Goal: Information Seeking & Learning: Learn about a topic

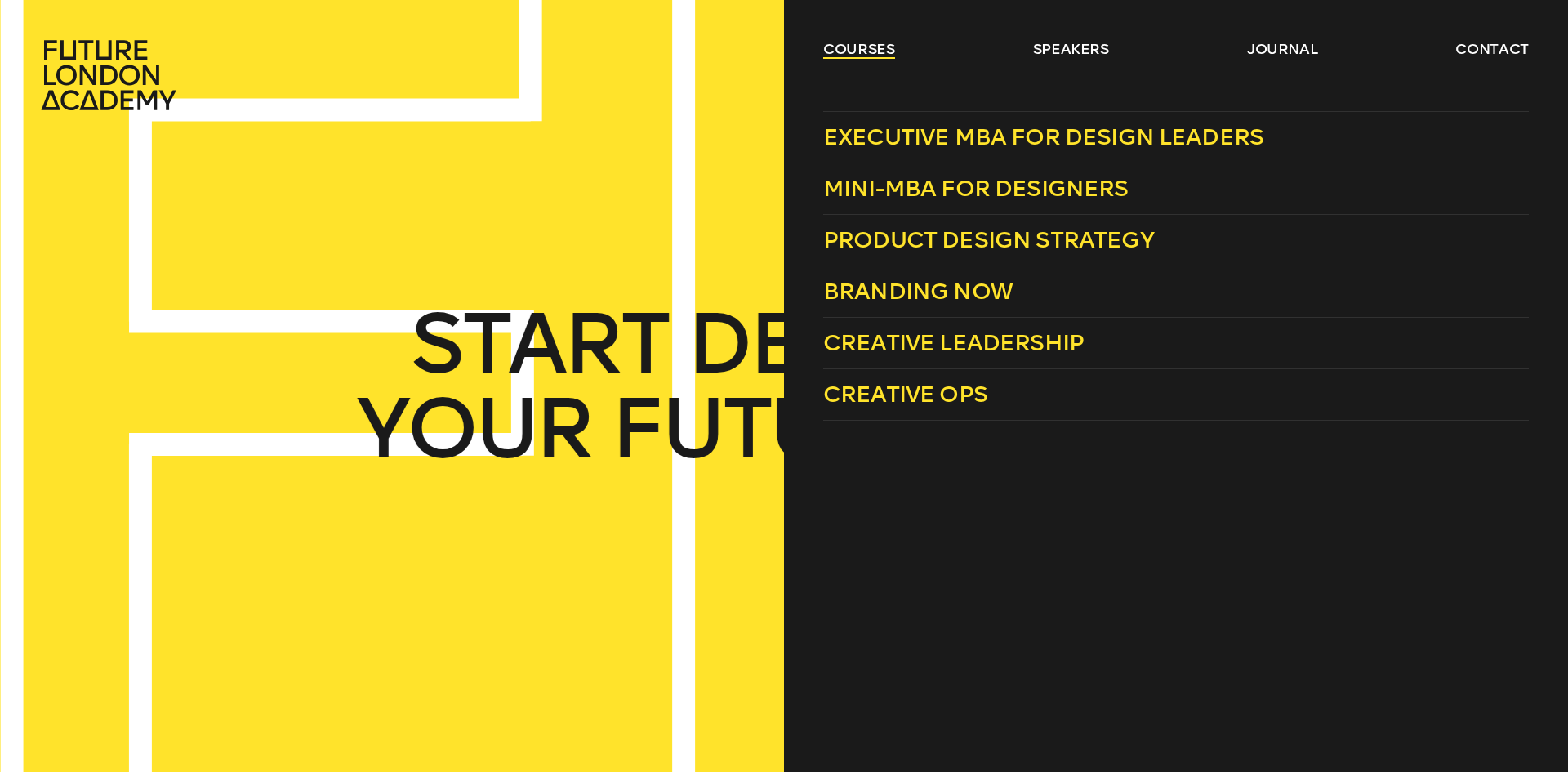
click at [825, 48] on link "courses" at bounding box center [859, 49] width 72 height 20
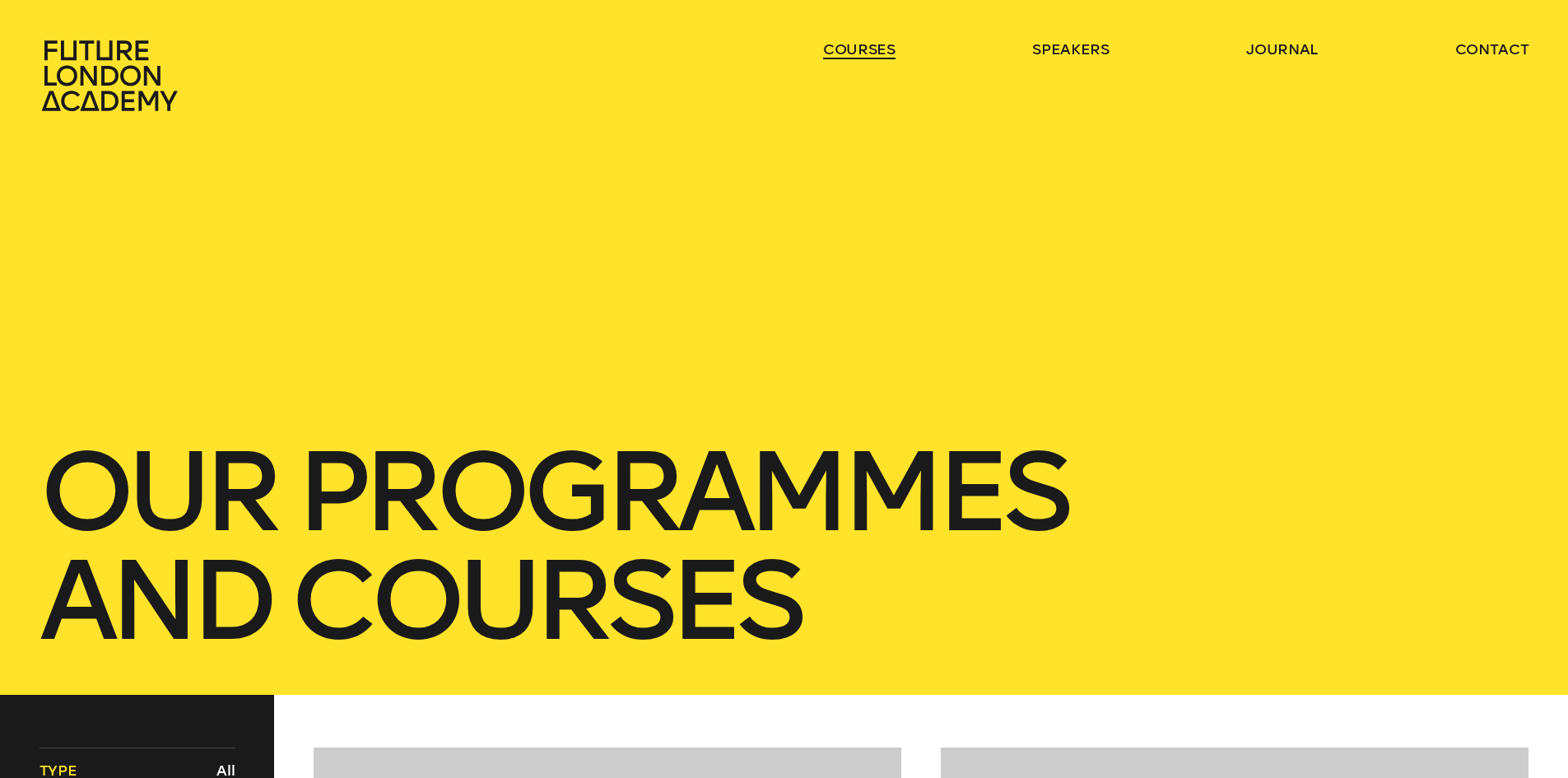
click at [832, 48] on link "courses" at bounding box center [859, 49] width 72 height 20
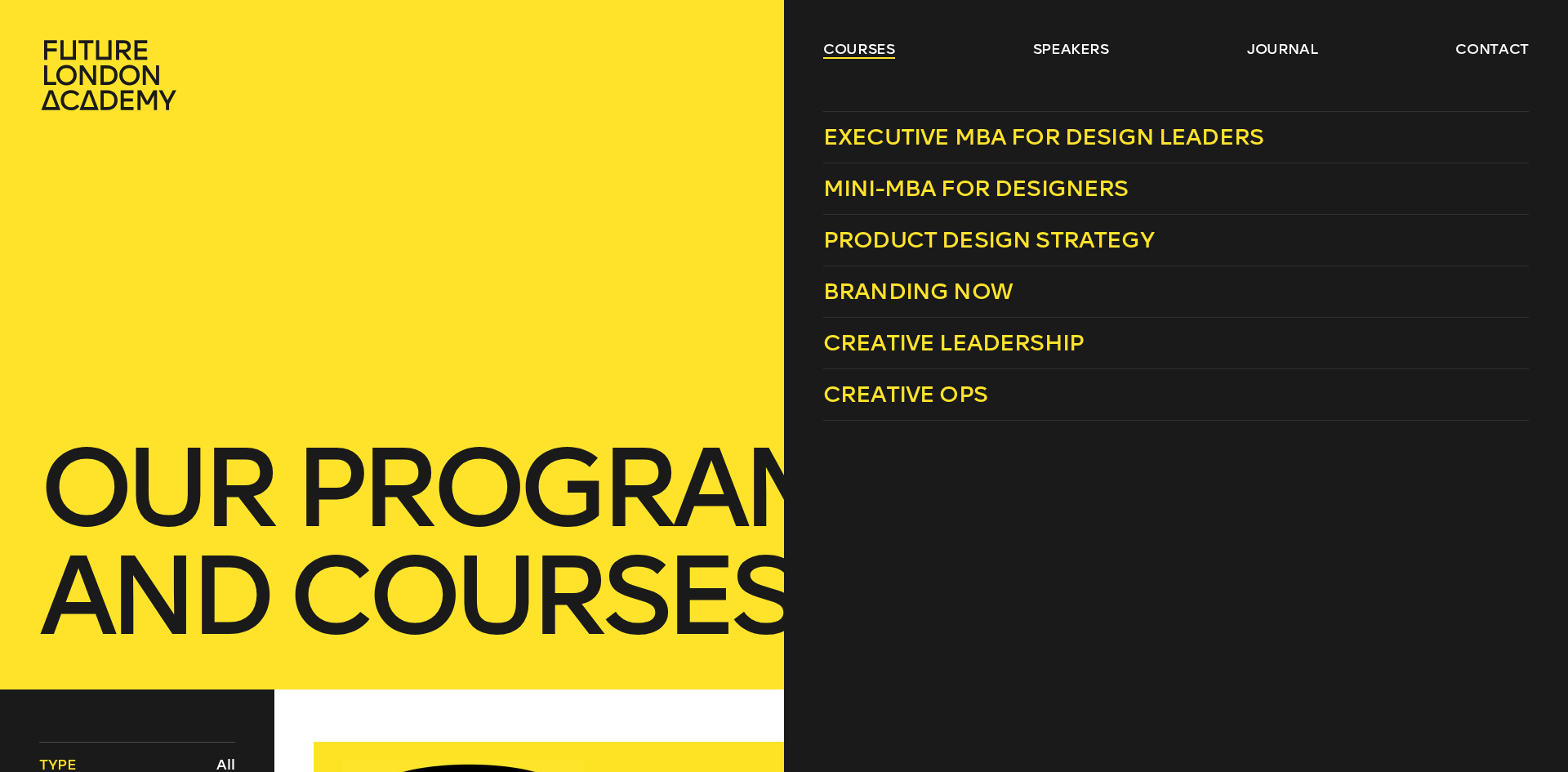
click at [859, 53] on link "courses" at bounding box center [859, 49] width 72 height 20
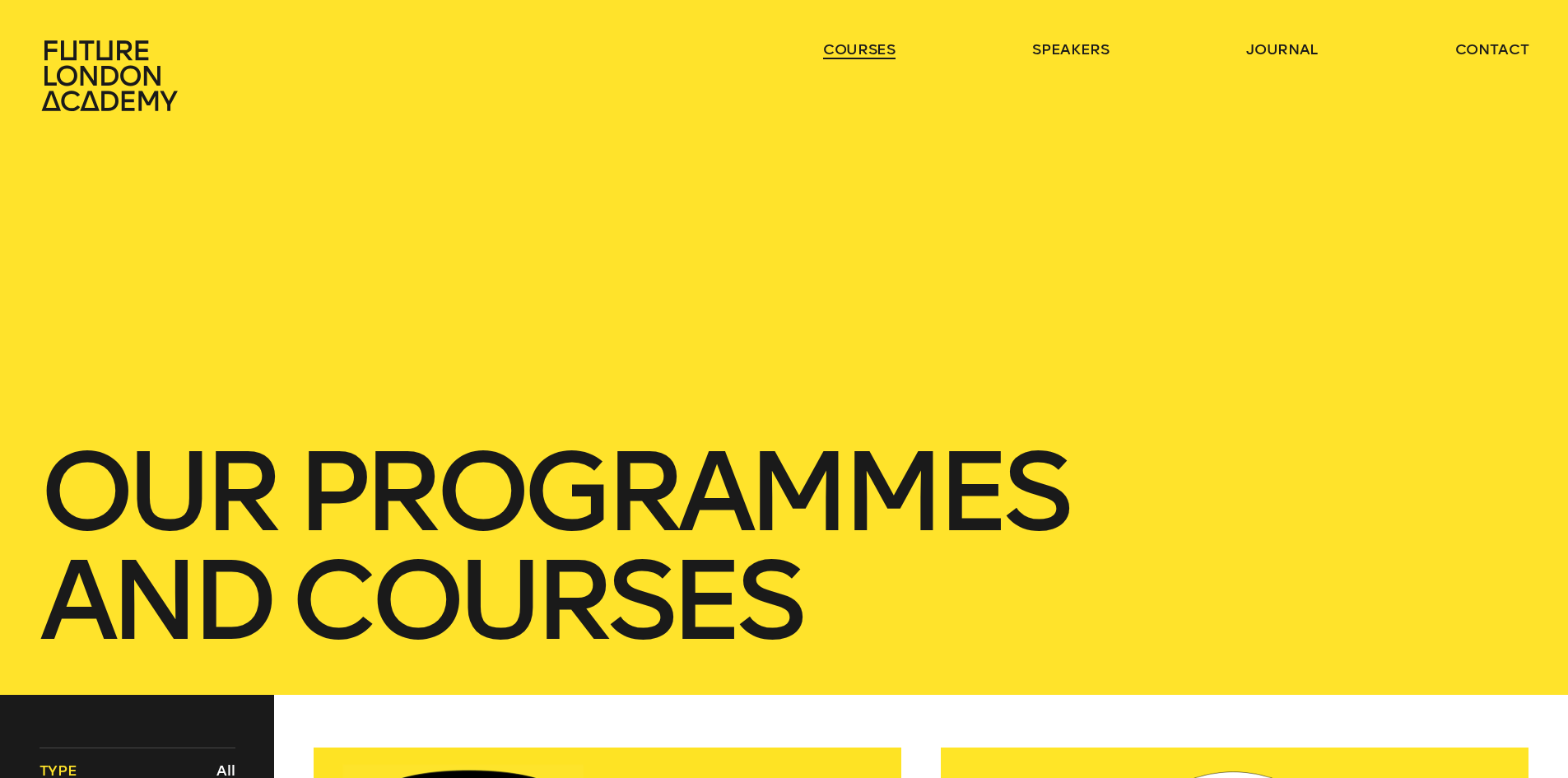
click at [865, 52] on link "courses" at bounding box center [859, 49] width 72 height 20
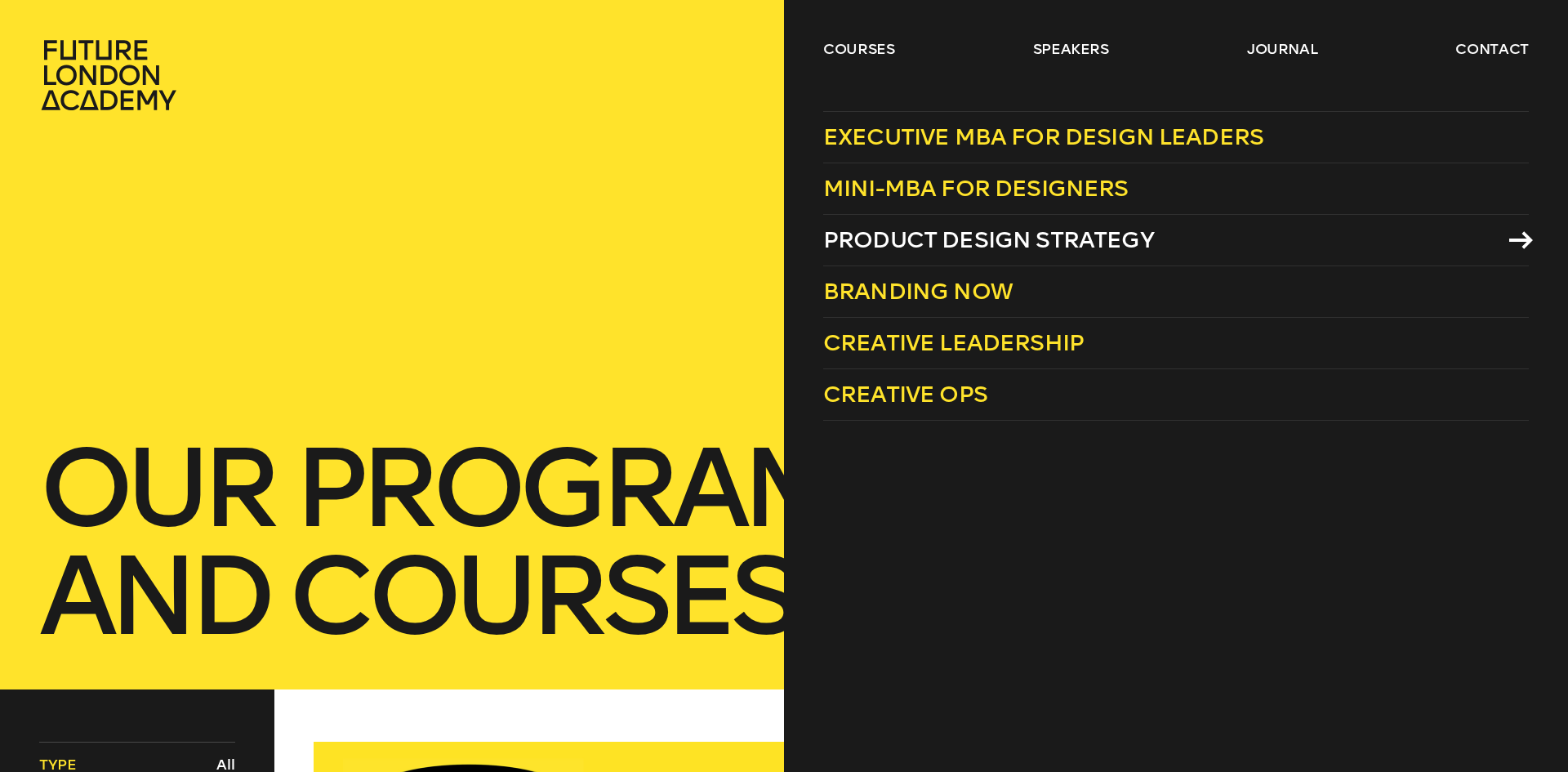
click at [971, 239] on span "Product Design Strategy" at bounding box center [989, 240] width 331 height 27
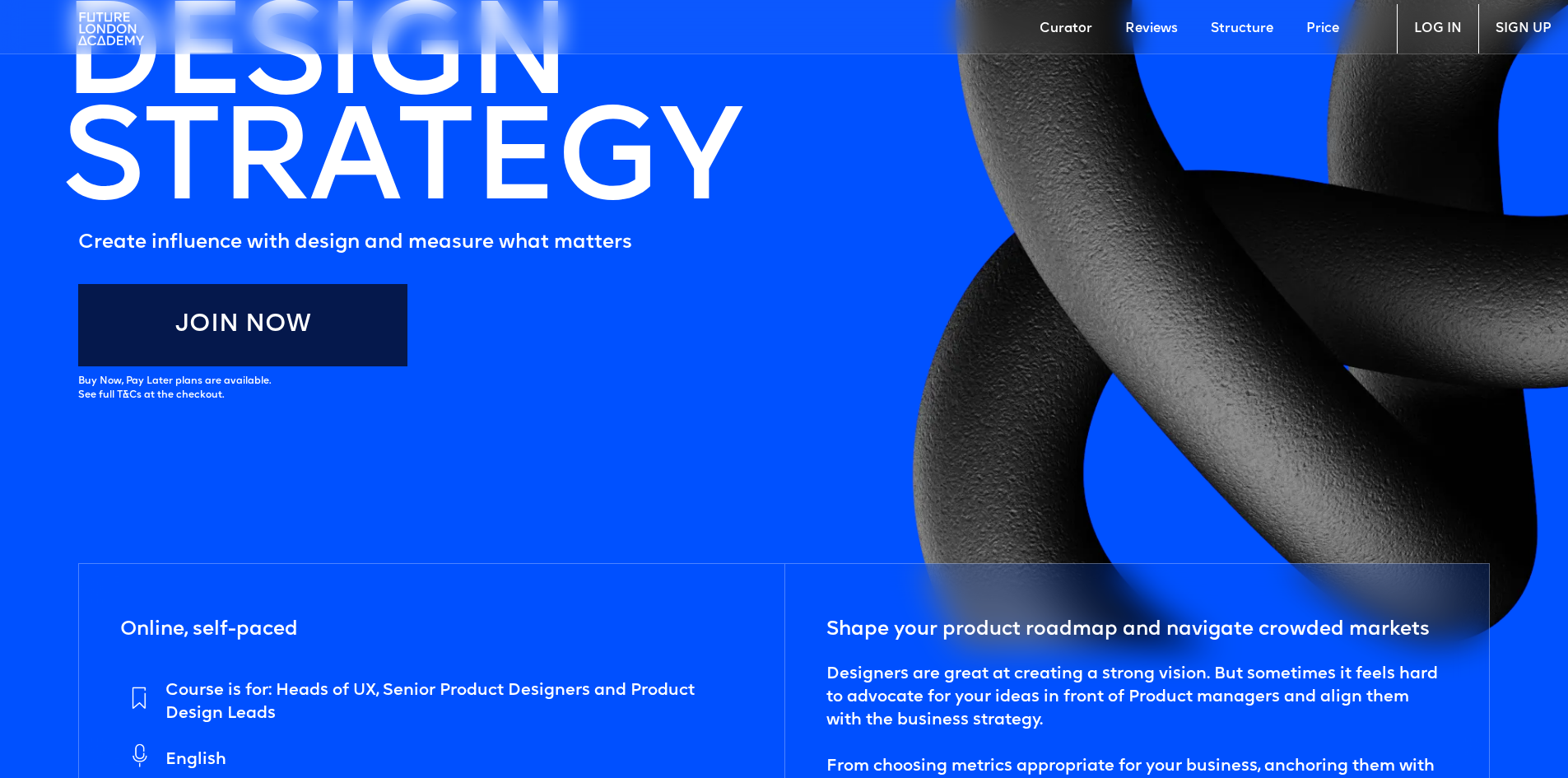
scroll to position [329, 0]
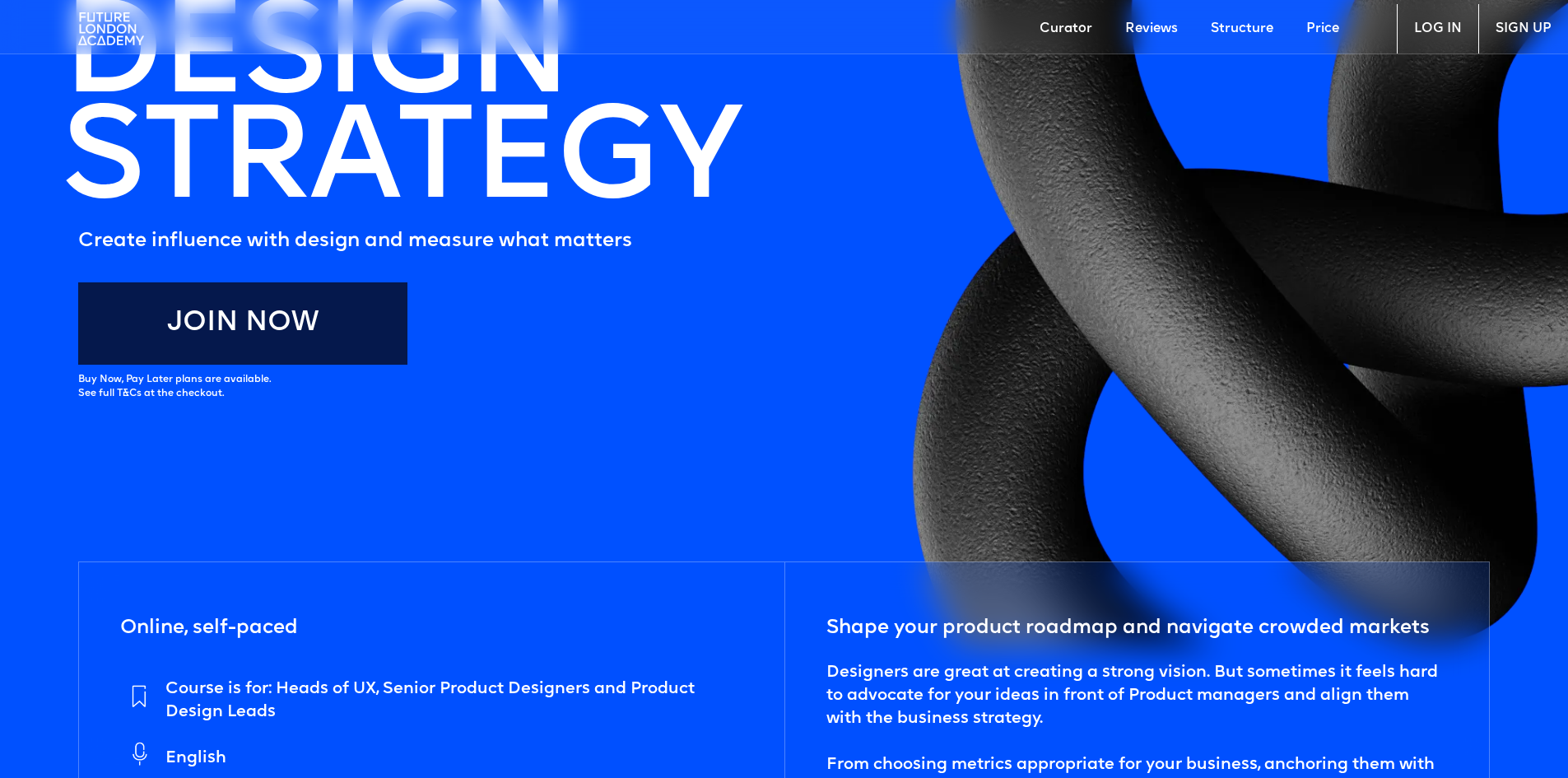
click at [272, 318] on link "Join Now" at bounding box center [242, 324] width 329 height 83
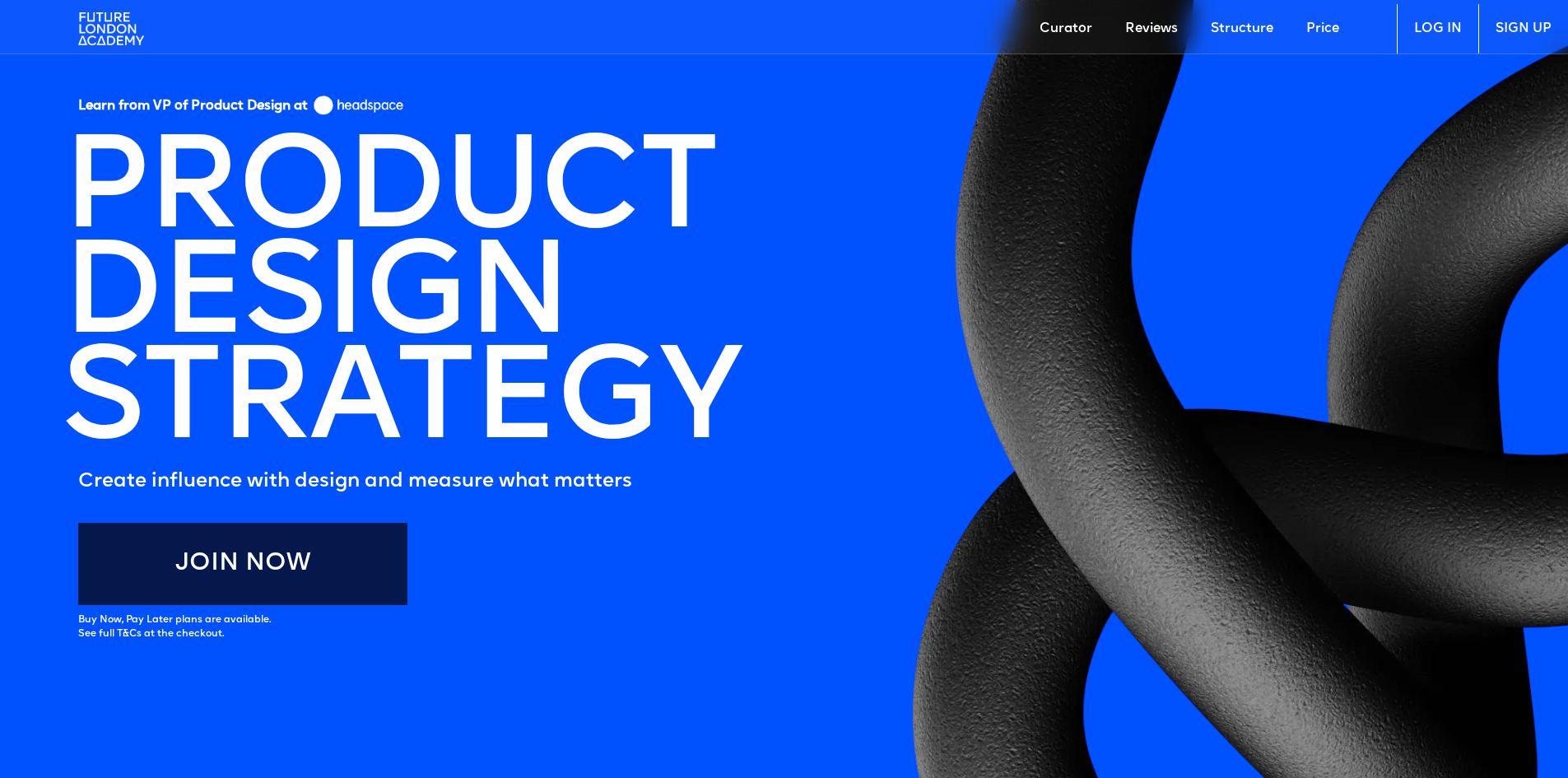
scroll to position [247, 0]
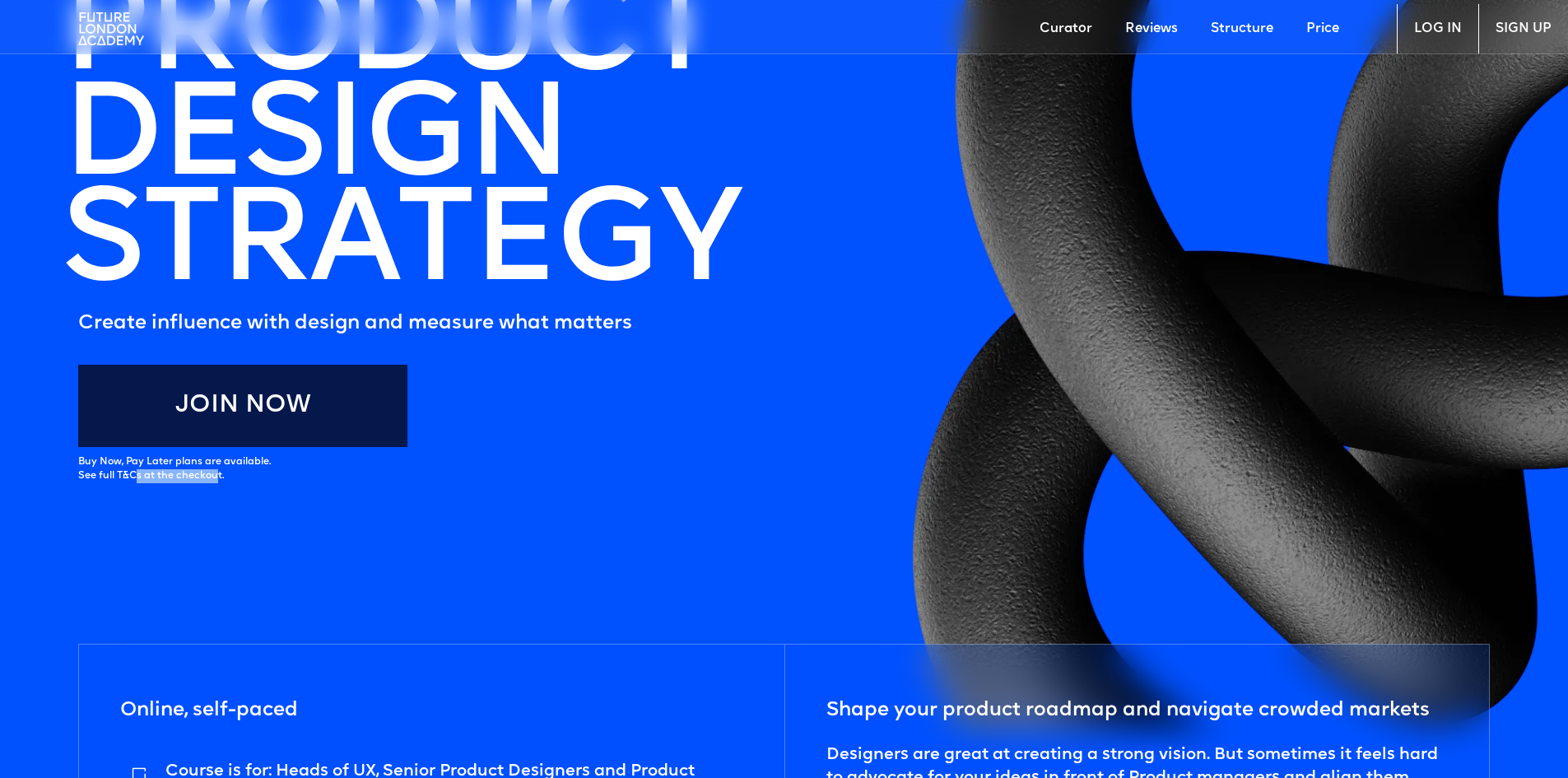
drag, startPoint x: 149, startPoint y: 473, endPoint x: 259, endPoint y: 477, distance: 110.1
click at [251, 477] on div "Buy Now, Pay Later plans are available. See full T&Cs at the checkout." at bounding box center [174, 469] width 192 height 28
click at [280, 481] on section "Learn from VP of Product Design at PRODUCT DESIGN STRATEGY Create influence wit…" at bounding box center [784, 261] width 1568 height 934
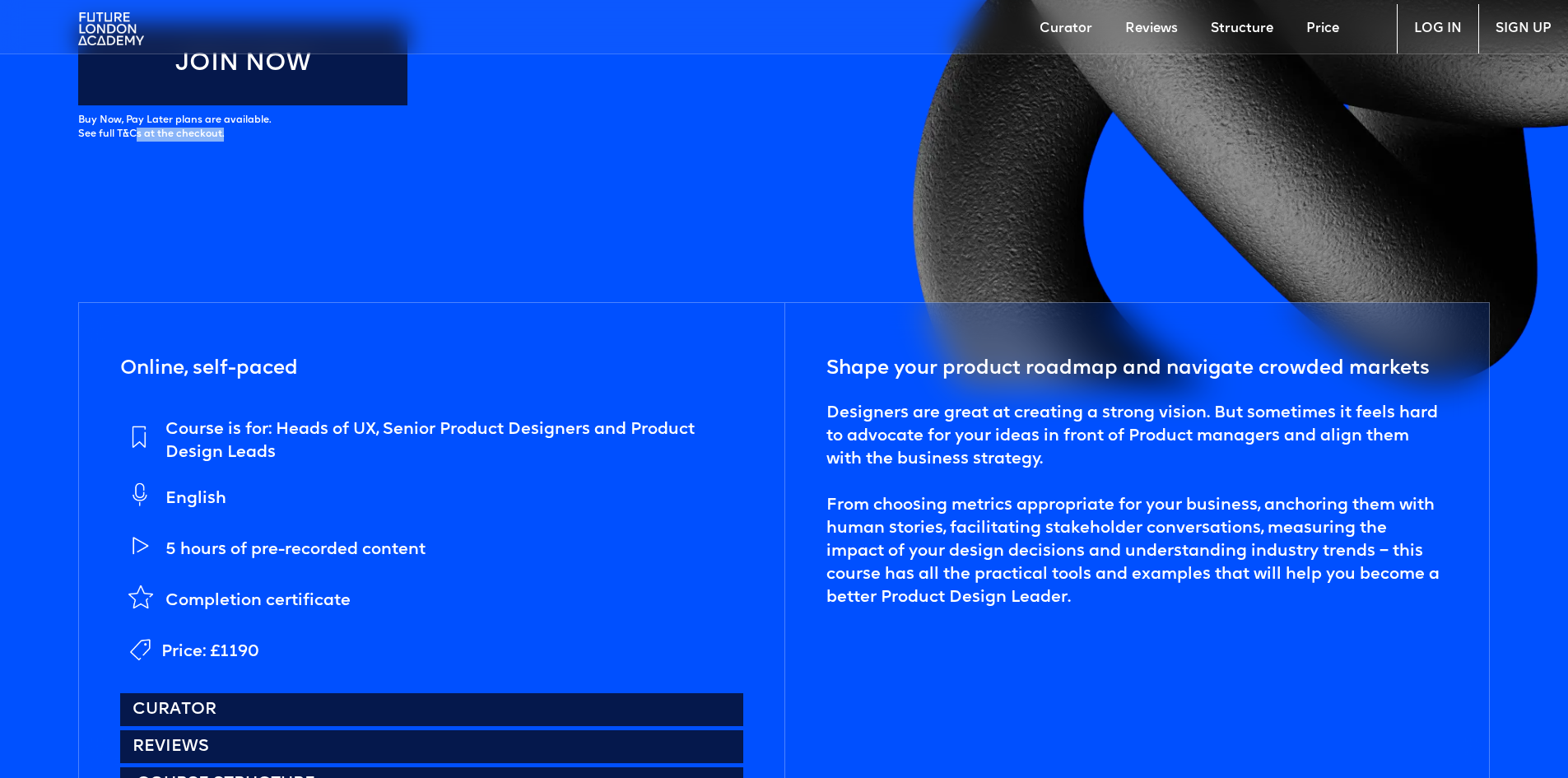
scroll to position [906, 0]
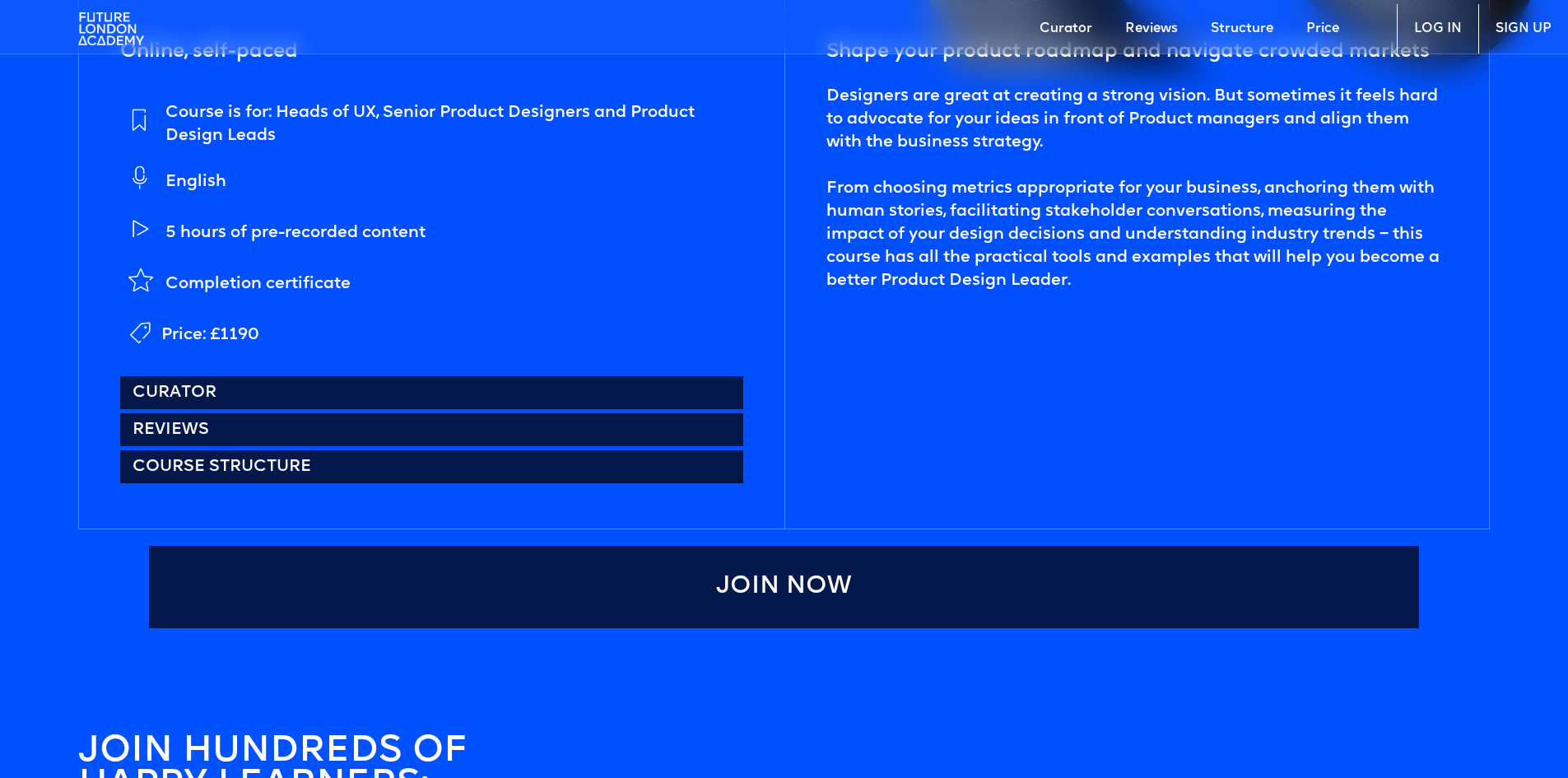
click at [303, 284] on div "Completion certificate" at bounding box center [259, 284] width 186 height 23
click at [303, 286] on div "Completion certificate" at bounding box center [259, 284] width 186 height 23
click at [180, 430] on link "Reviews" at bounding box center [431, 430] width 622 height 33
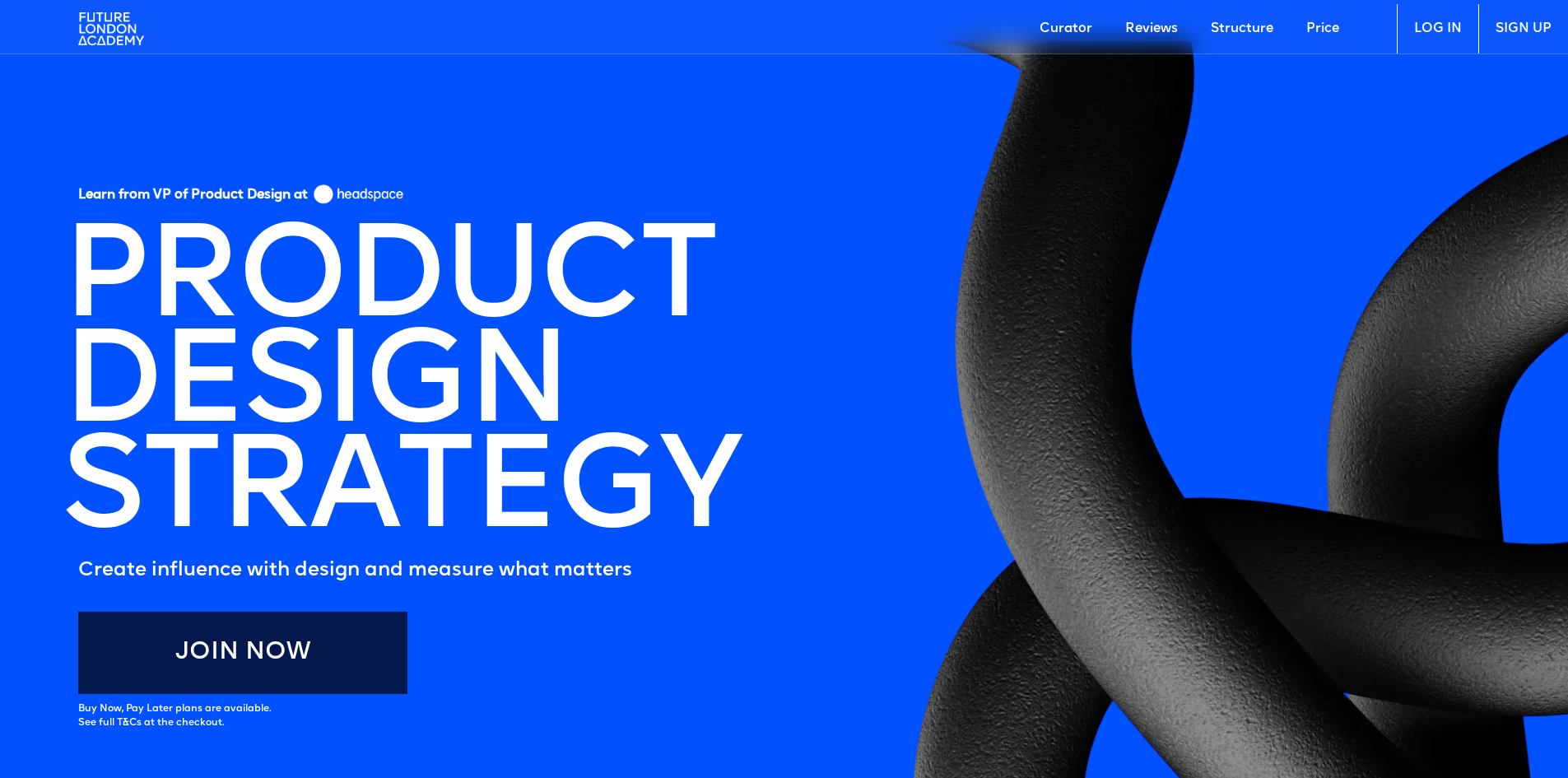
click at [1157, 27] on link "Reviews" at bounding box center [1151, 28] width 86 height 49
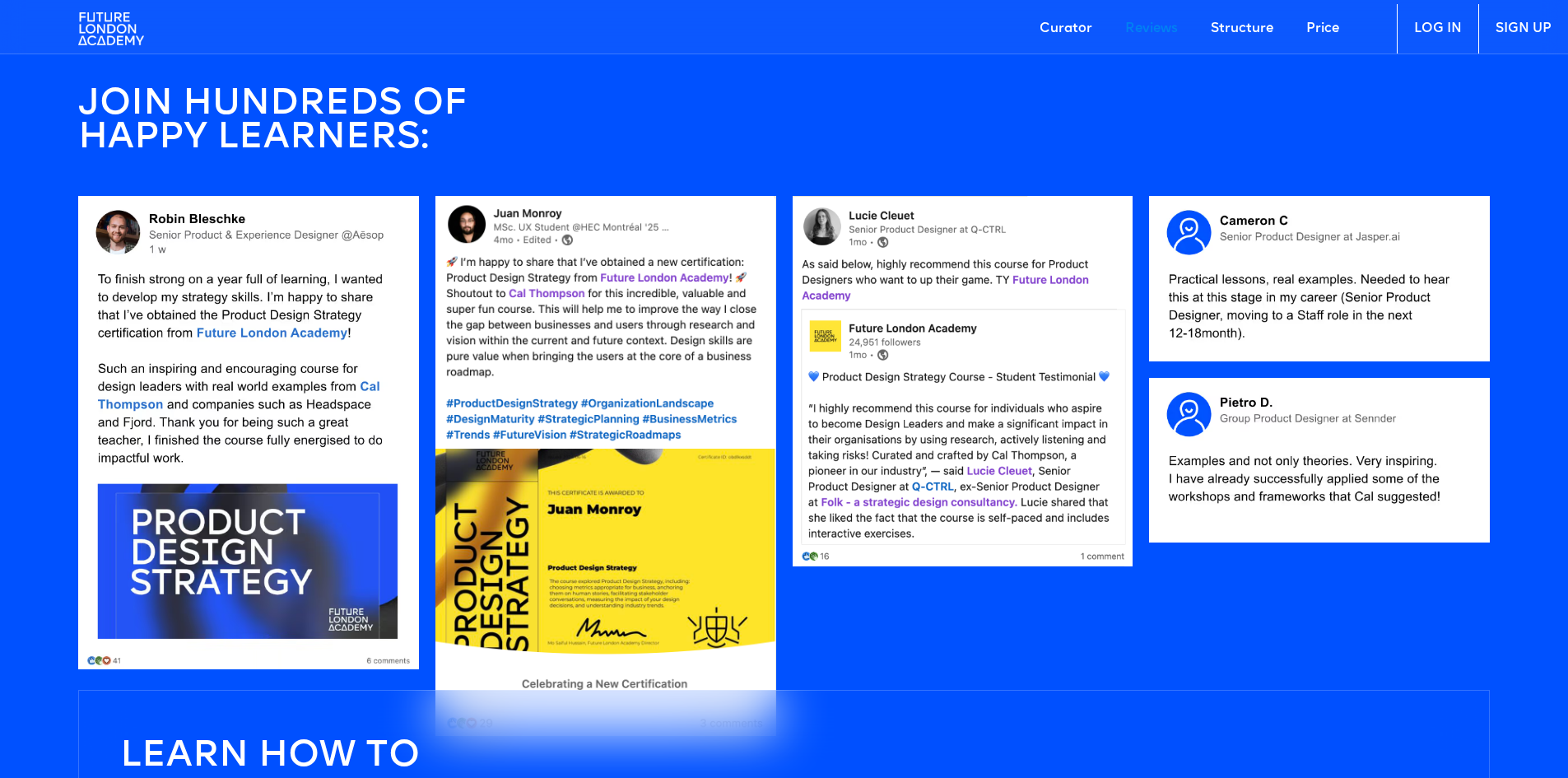
click at [1328, 28] on link "Price" at bounding box center [1322, 28] width 66 height 49
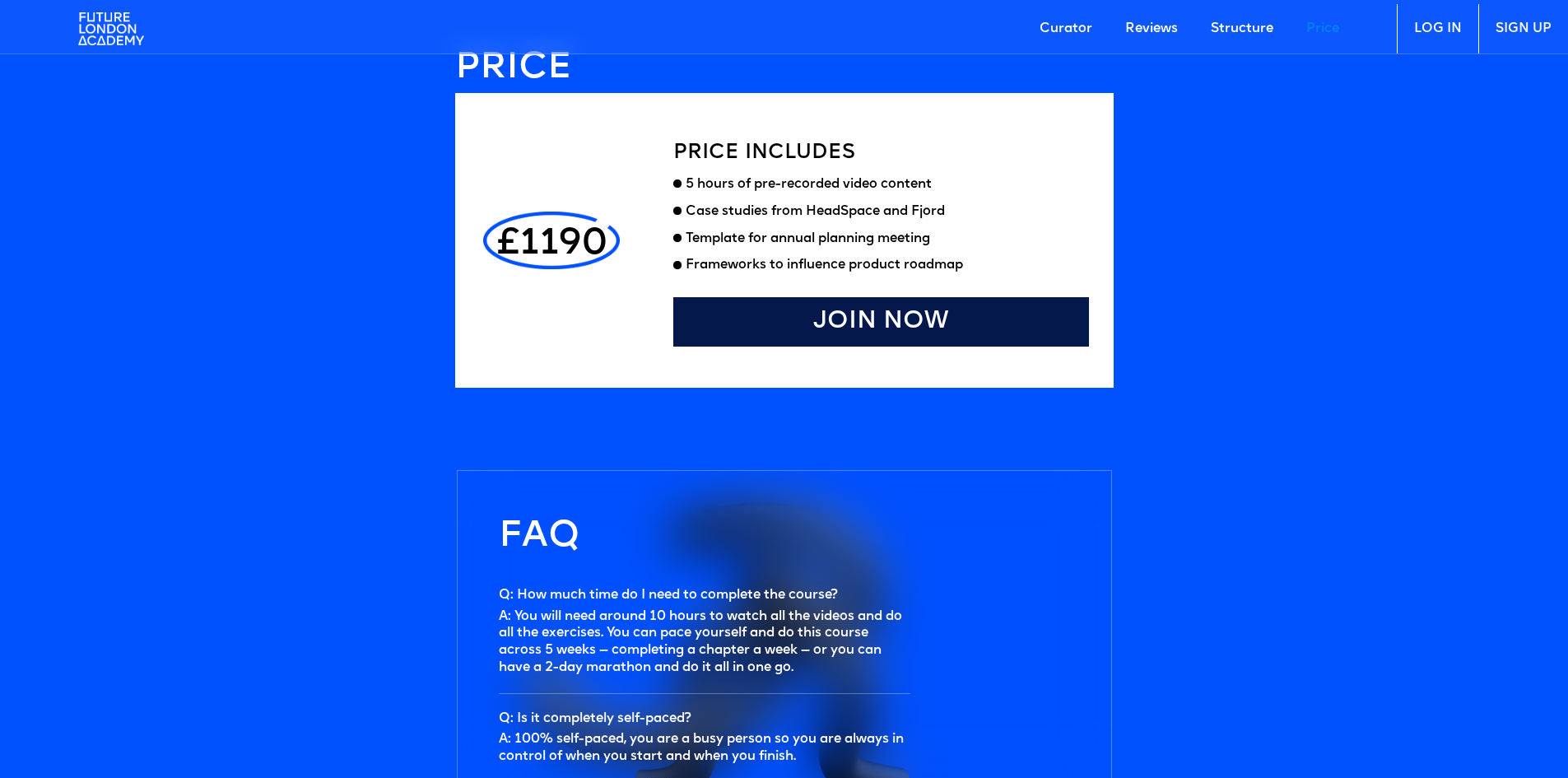
scroll to position [4550, 0]
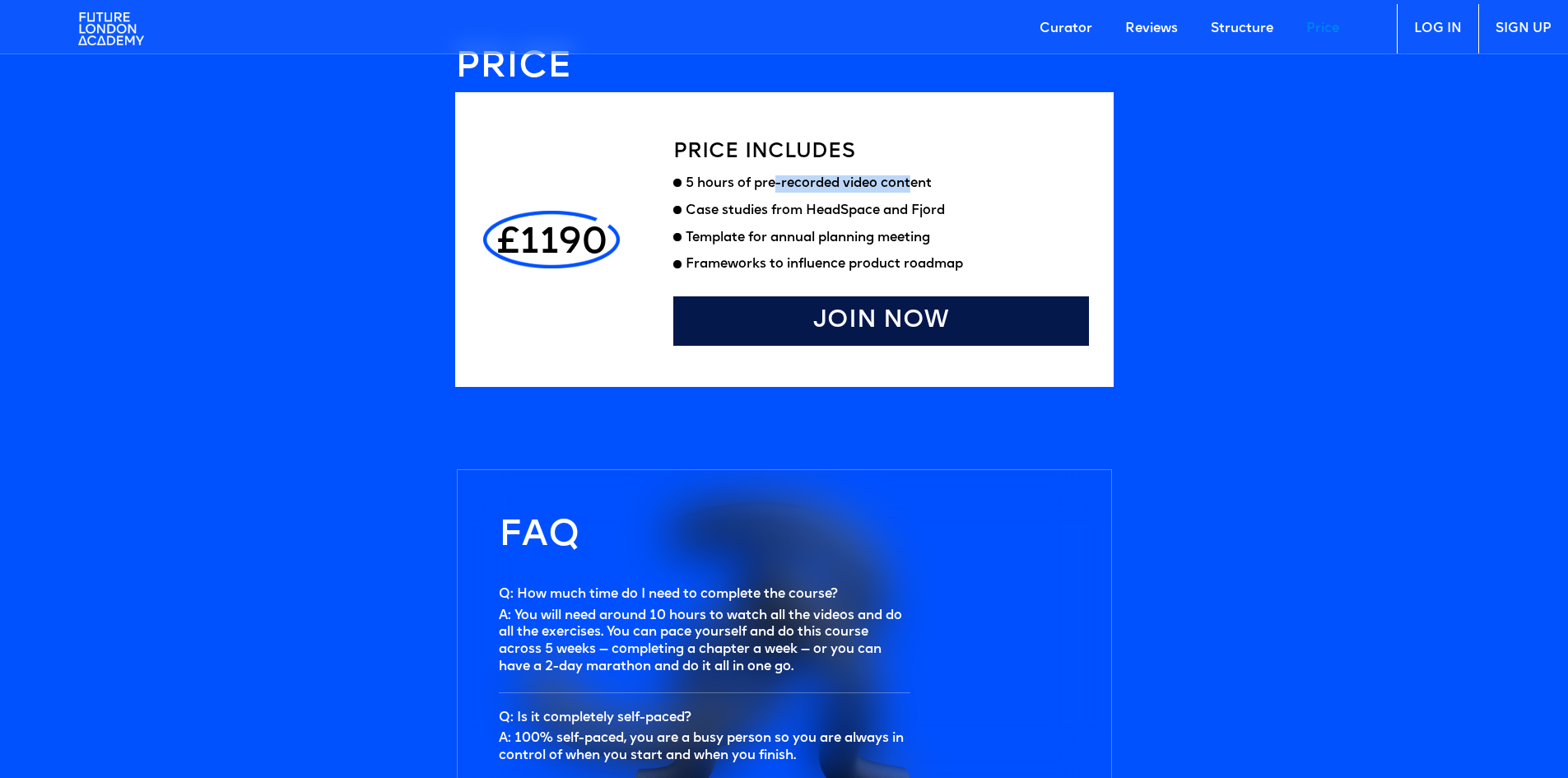
drag, startPoint x: 778, startPoint y: 170, endPoint x: 924, endPoint y: 172, distance: 146.0
click at [924, 167] on div "Price includes 5 hours of pre-recorded video content Case studies from HeadSpac…" at bounding box center [882, 239] width 416 height 212
click at [922, 182] on div "5 hours of pre-recorded video content" at bounding box center [887, 184] width 403 height 17
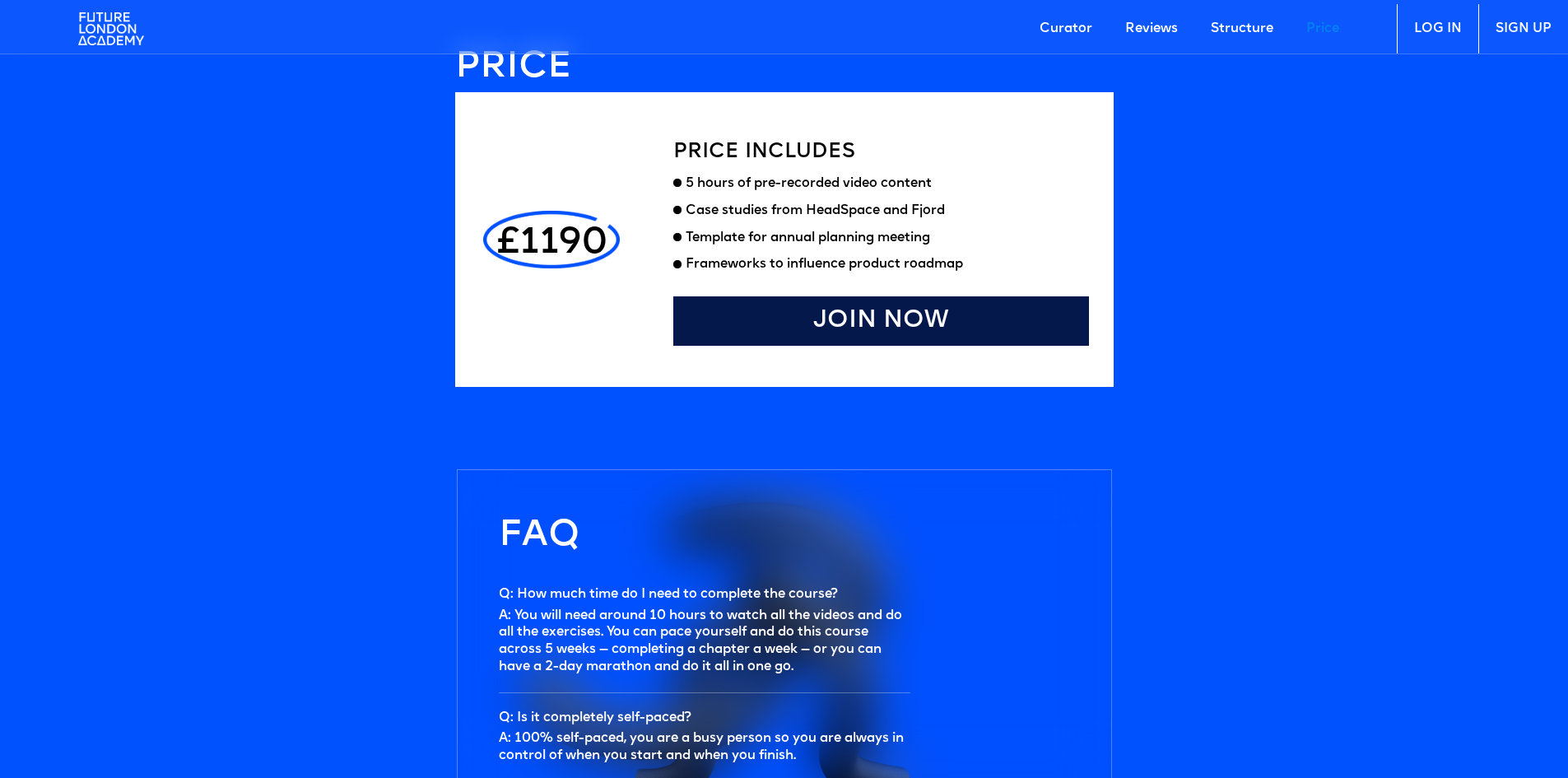
click at [883, 235] on div "Template for annual planning meeting" at bounding box center [887, 238] width 403 height 17
click at [876, 214] on div "Case studies from HeadSpace and Fjord" at bounding box center [815, 211] width 259 height 17
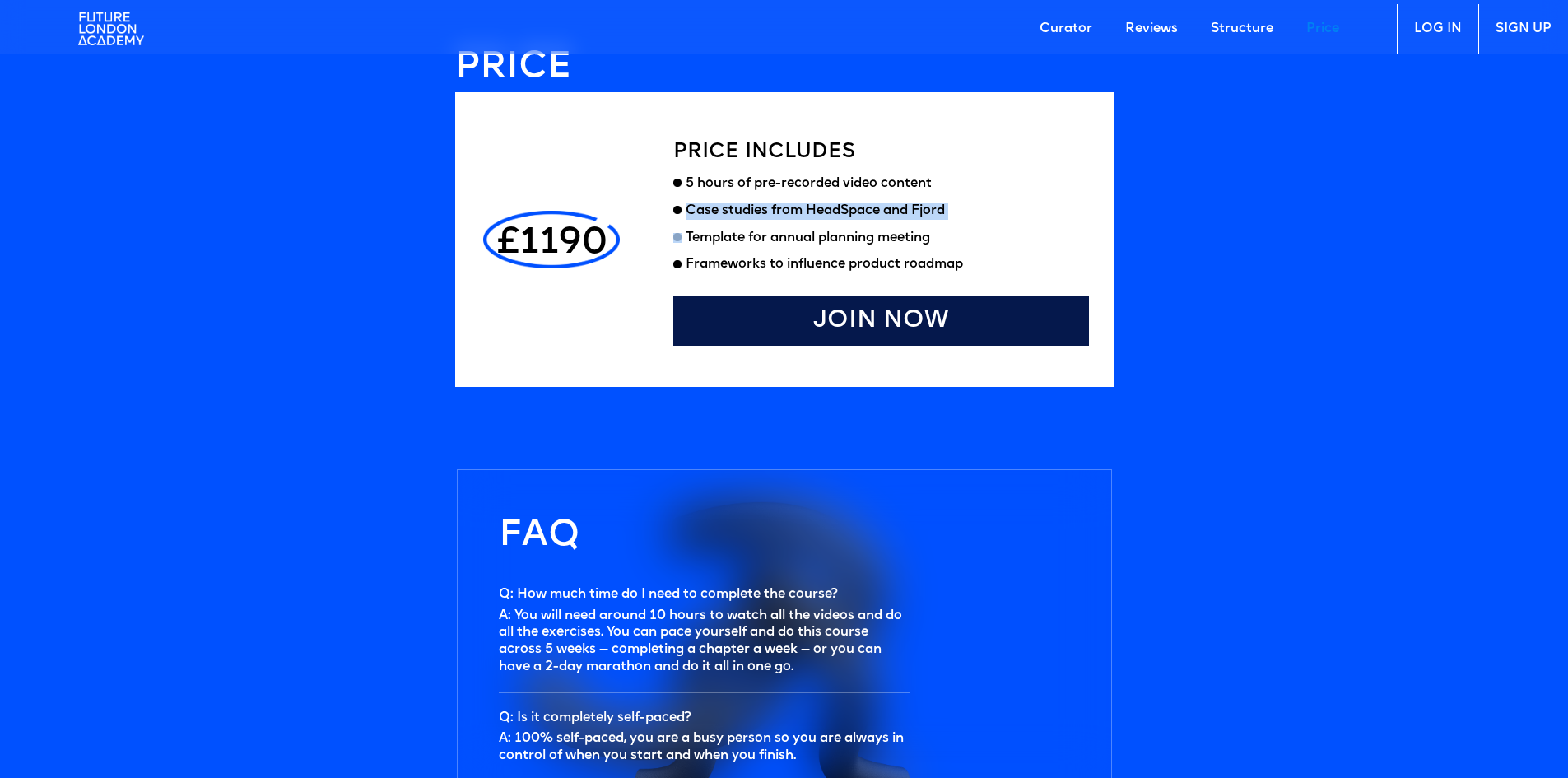
click at [876, 214] on div "Case studies from HeadSpace and Fjord" at bounding box center [815, 211] width 259 height 17
click at [863, 245] on div "Template for annual planning meeting" at bounding box center [887, 238] width 403 height 17
click at [863, 273] on div "Frameworks to influence product roadmap" at bounding box center [887, 265] width 403 height 17
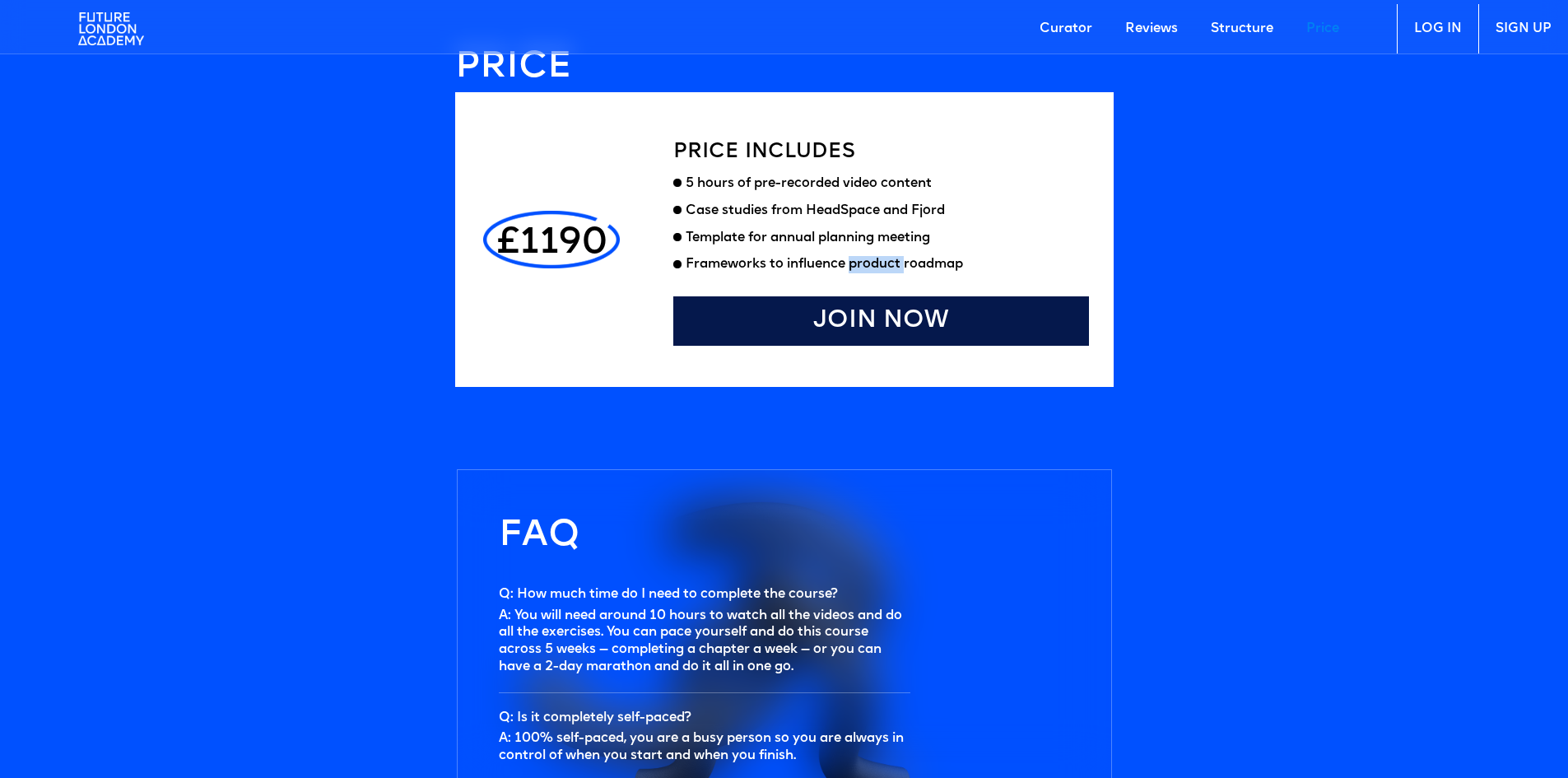
click at [863, 273] on div "Frameworks to influence product roadmap" at bounding box center [887, 265] width 403 height 17
click at [687, 236] on div "Template for annual planning meeting" at bounding box center [887, 238] width 403 height 17
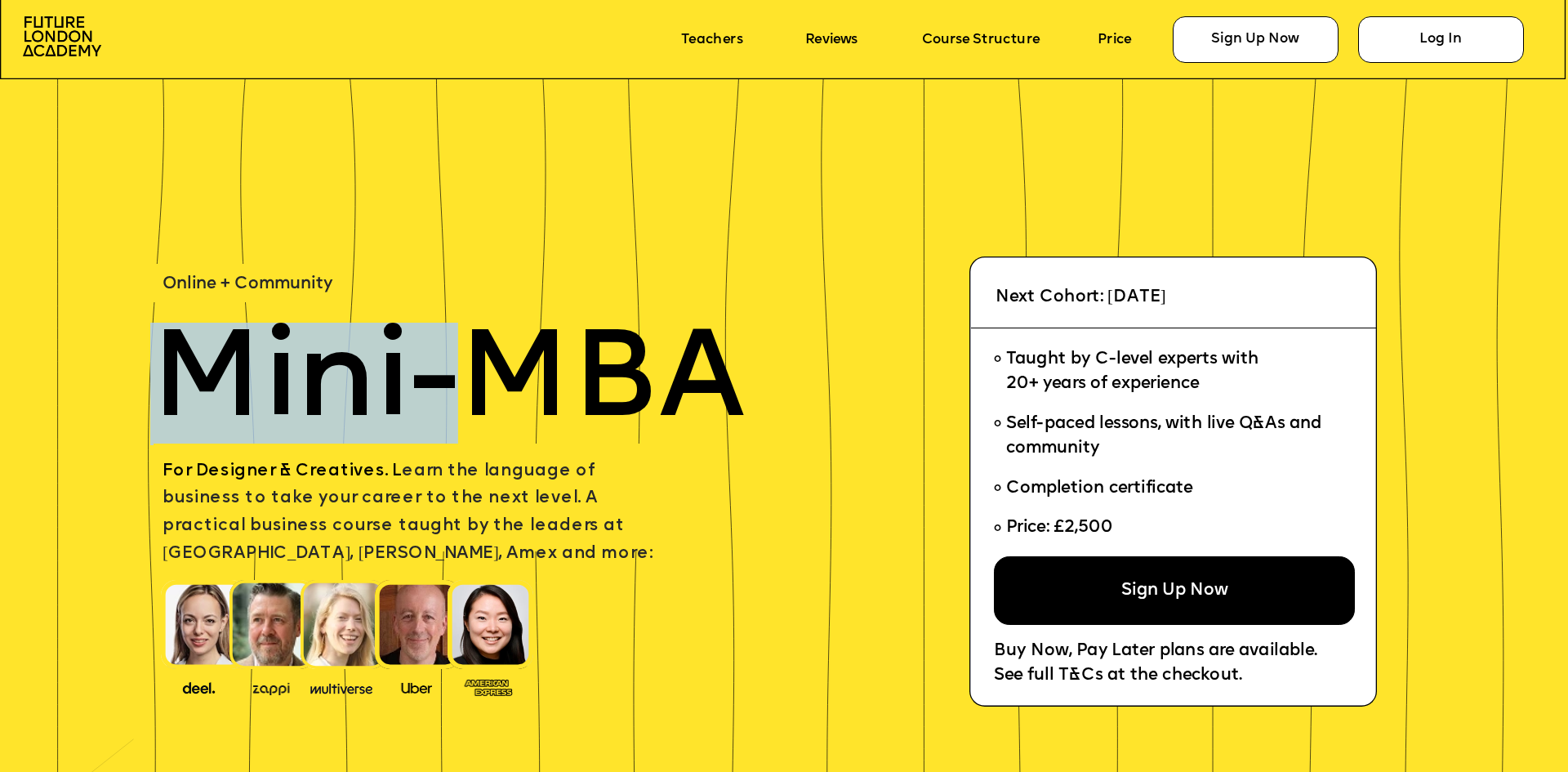
drag, startPoint x: 204, startPoint y: 387, endPoint x: 446, endPoint y: 427, distance: 245.3
click at [494, 377] on span "Mini-MBA" at bounding box center [447, 384] width 594 height 123
click at [450, 369] on span "Mini-MBA" at bounding box center [447, 384] width 594 height 123
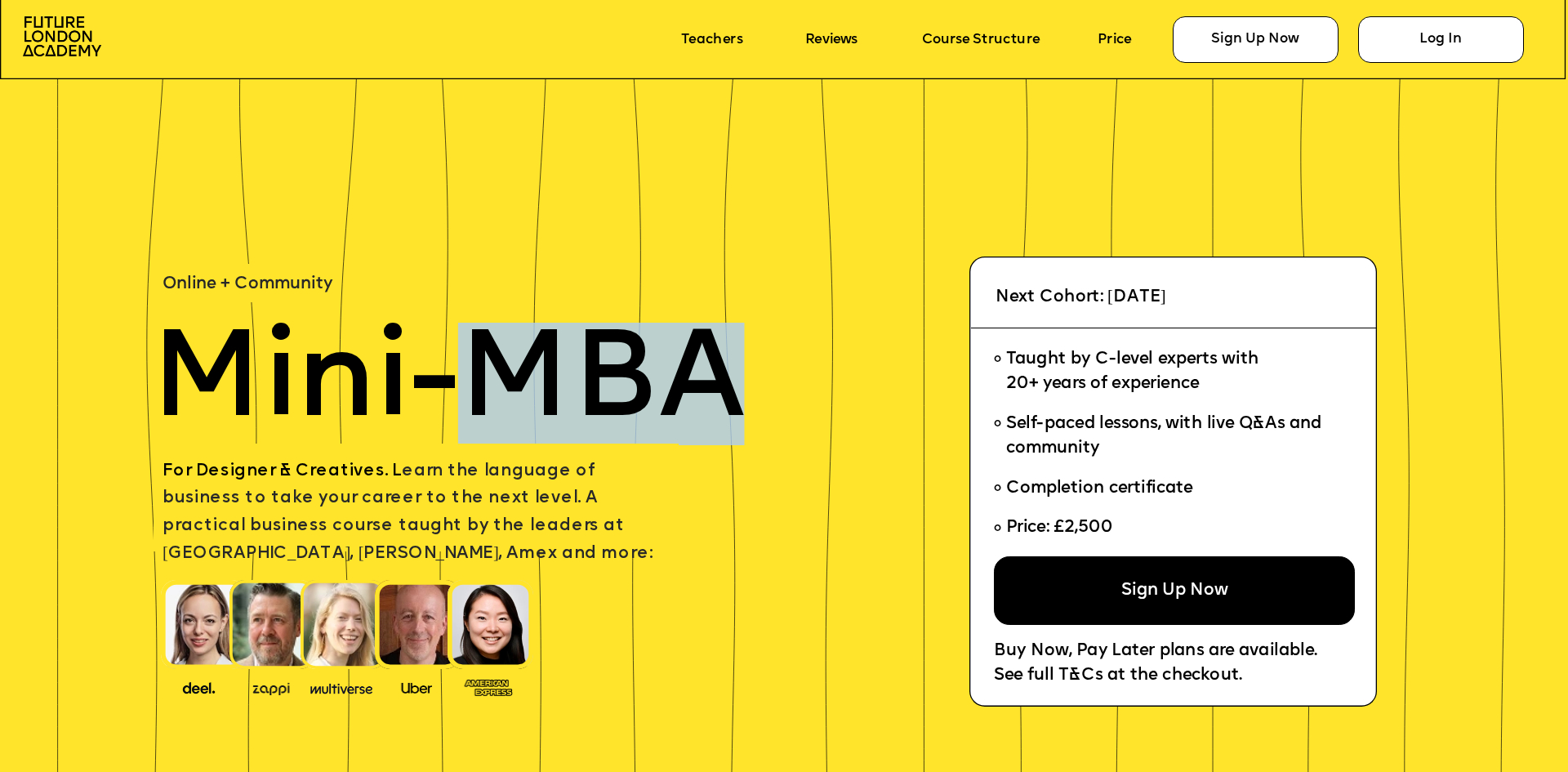
click at [450, 369] on span "Mini-MBA" at bounding box center [447, 384] width 594 height 123
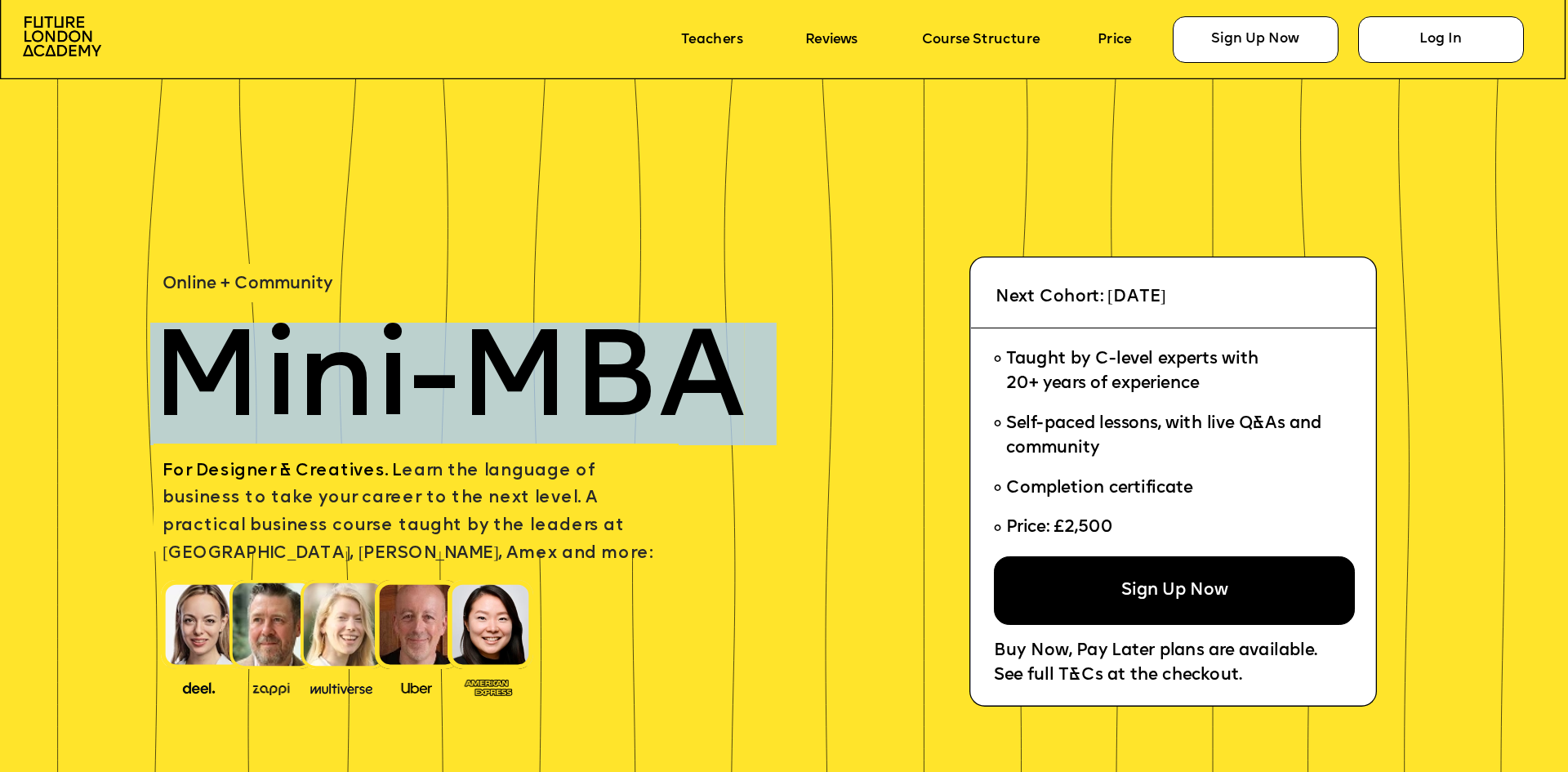
click at [450, 369] on span "Mini-MBA" at bounding box center [447, 384] width 594 height 123
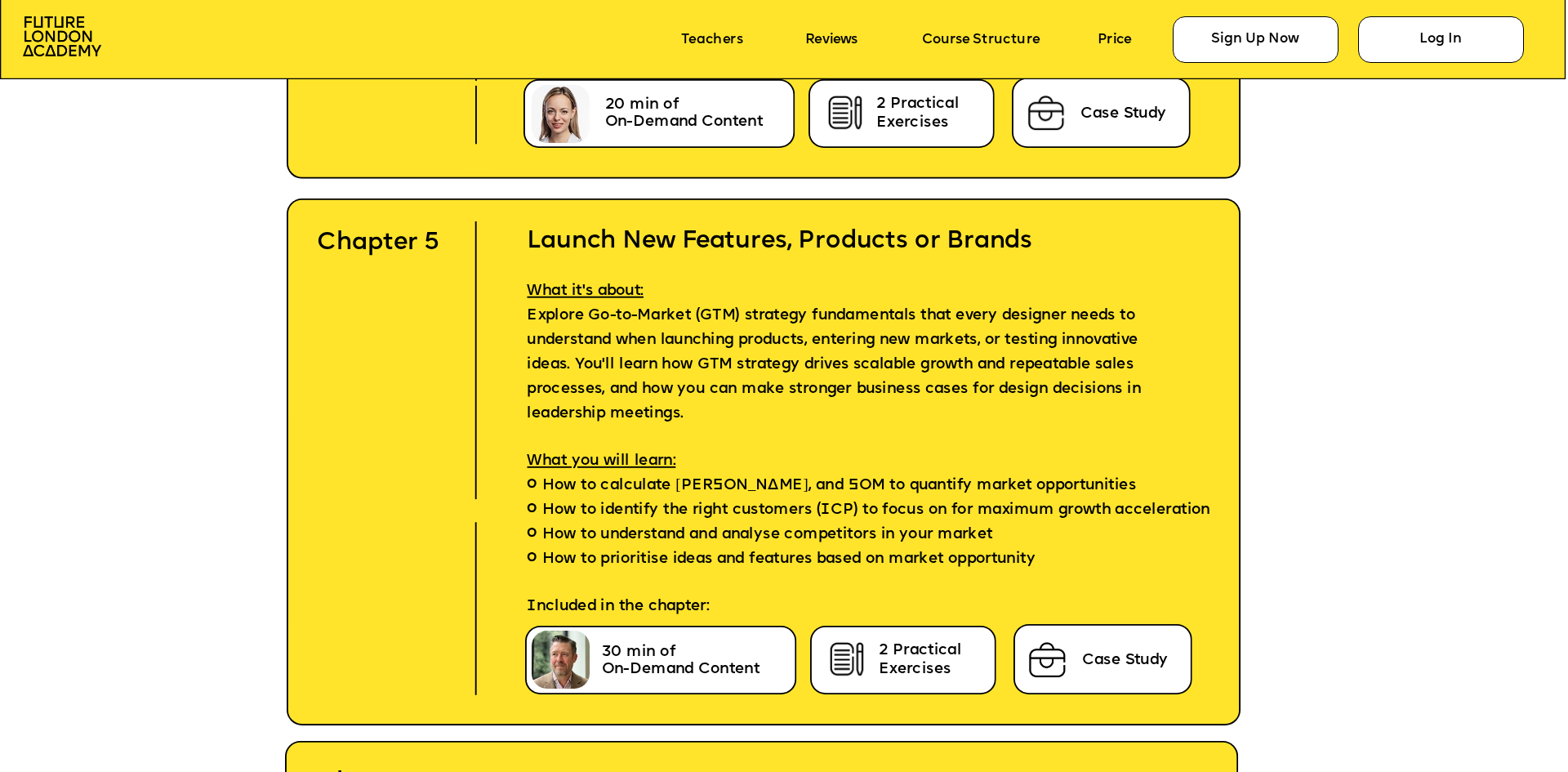
scroll to position [6456, 0]
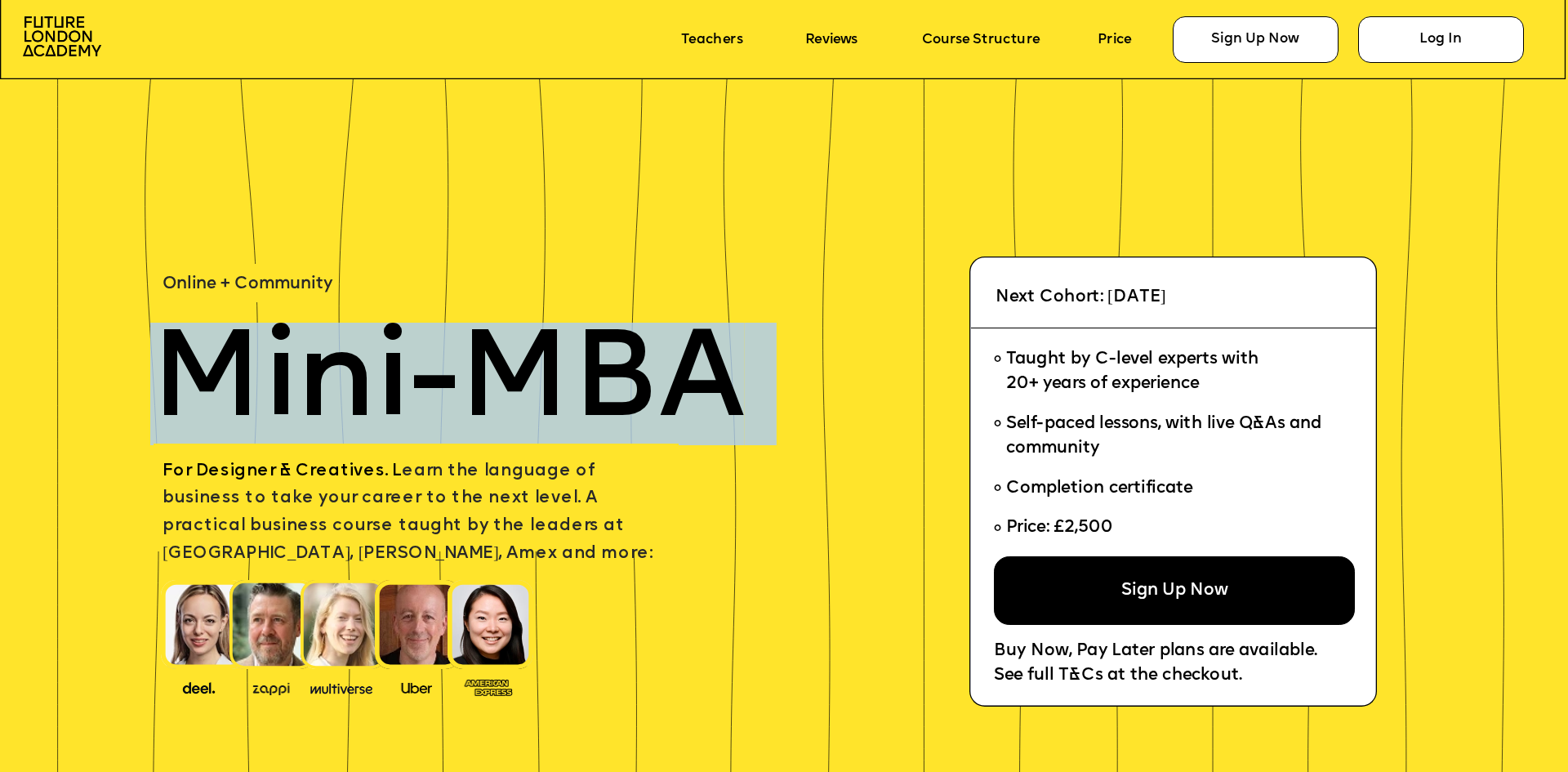
scroll to position [12012, 0]
